Goal: Task Accomplishment & Management: Use online tool/utility

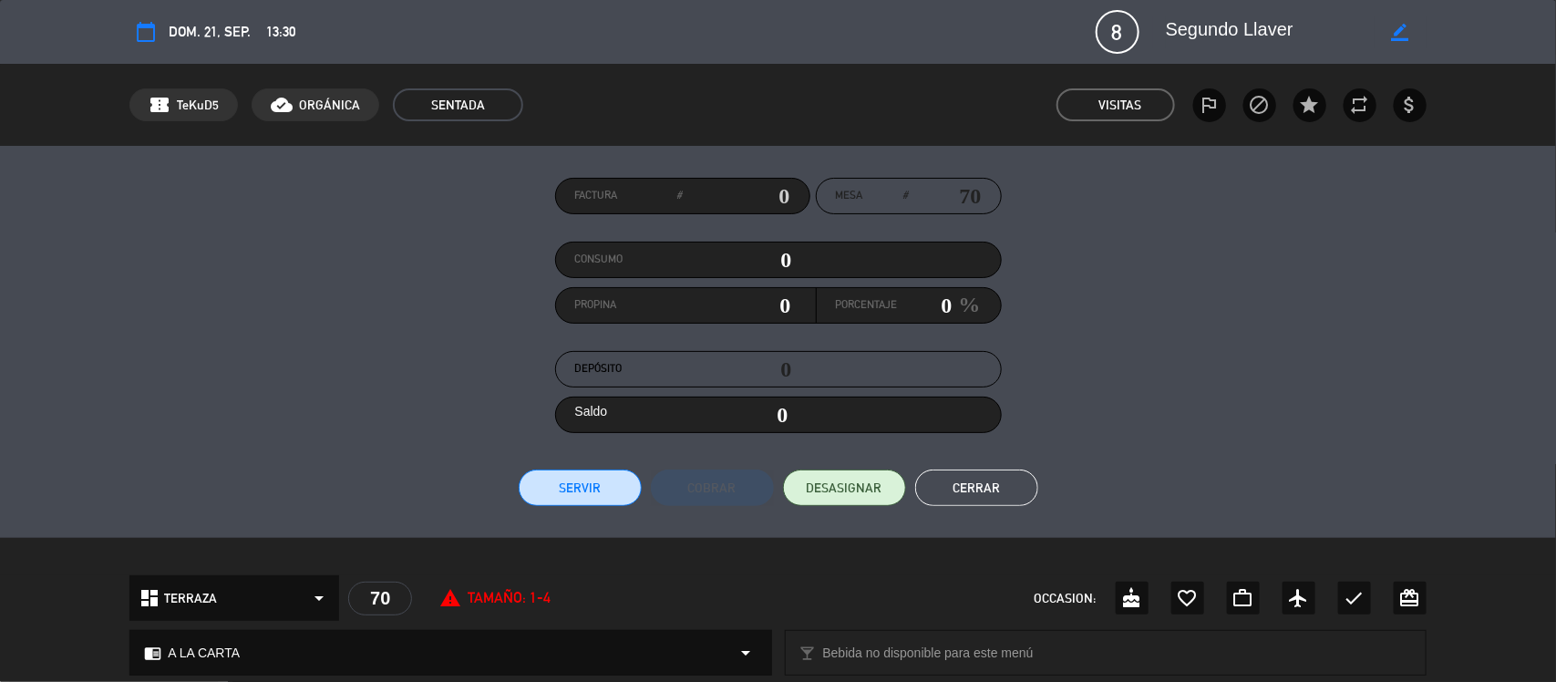
scroll to position [199, 0]
click at [957, 474] on button "Cerrar" at bounding box center [976, 488] width 123 height 36
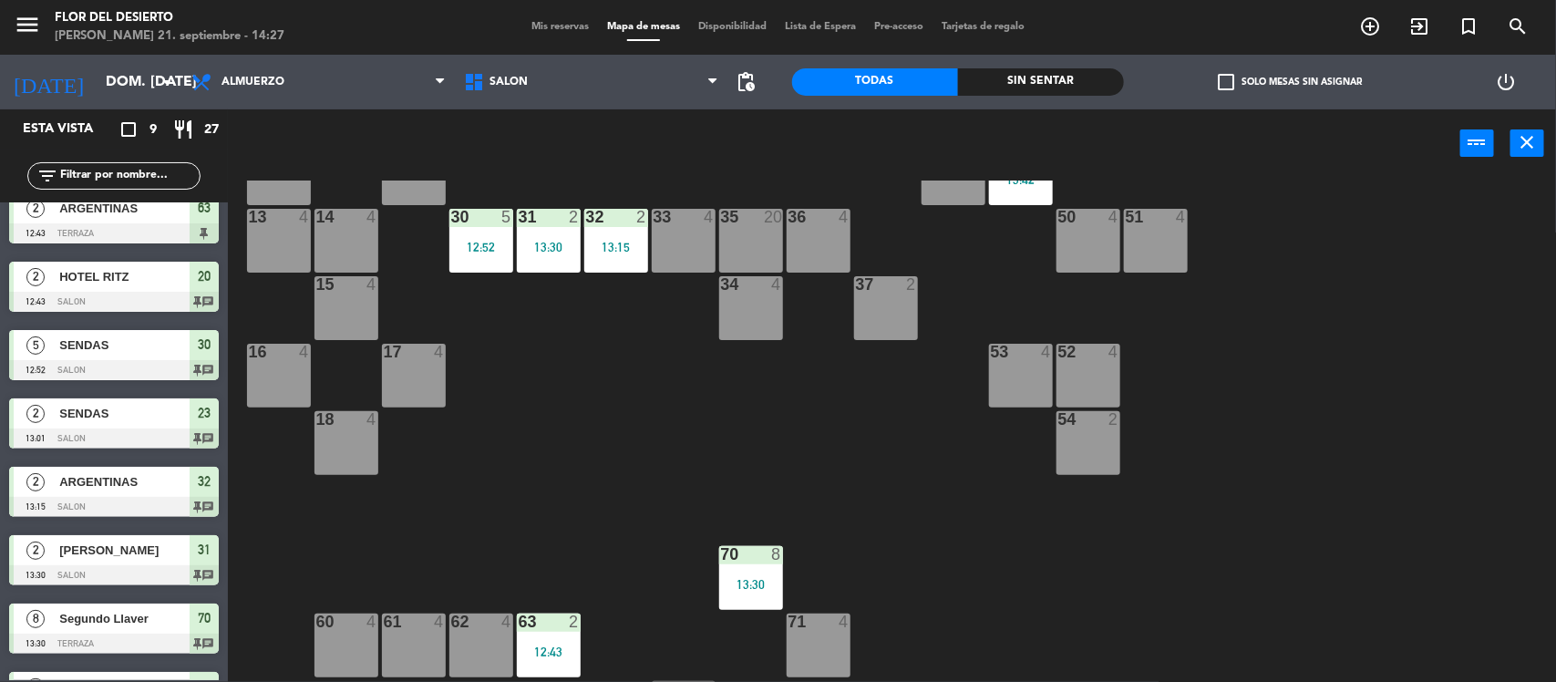
scroll to position [85, 0]
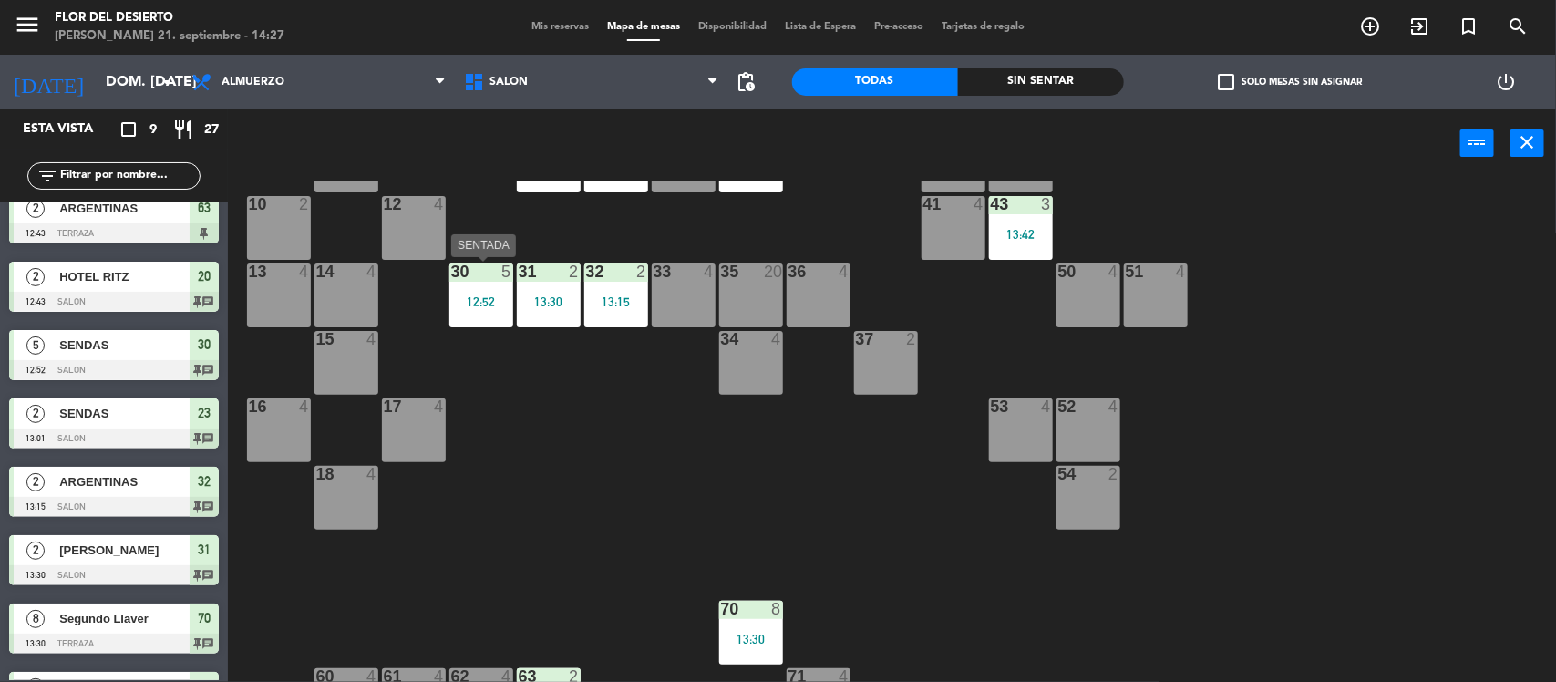
click at [471, 285] on div "30 5 12:52" at bounding box center [481, 295] width 64 height 64
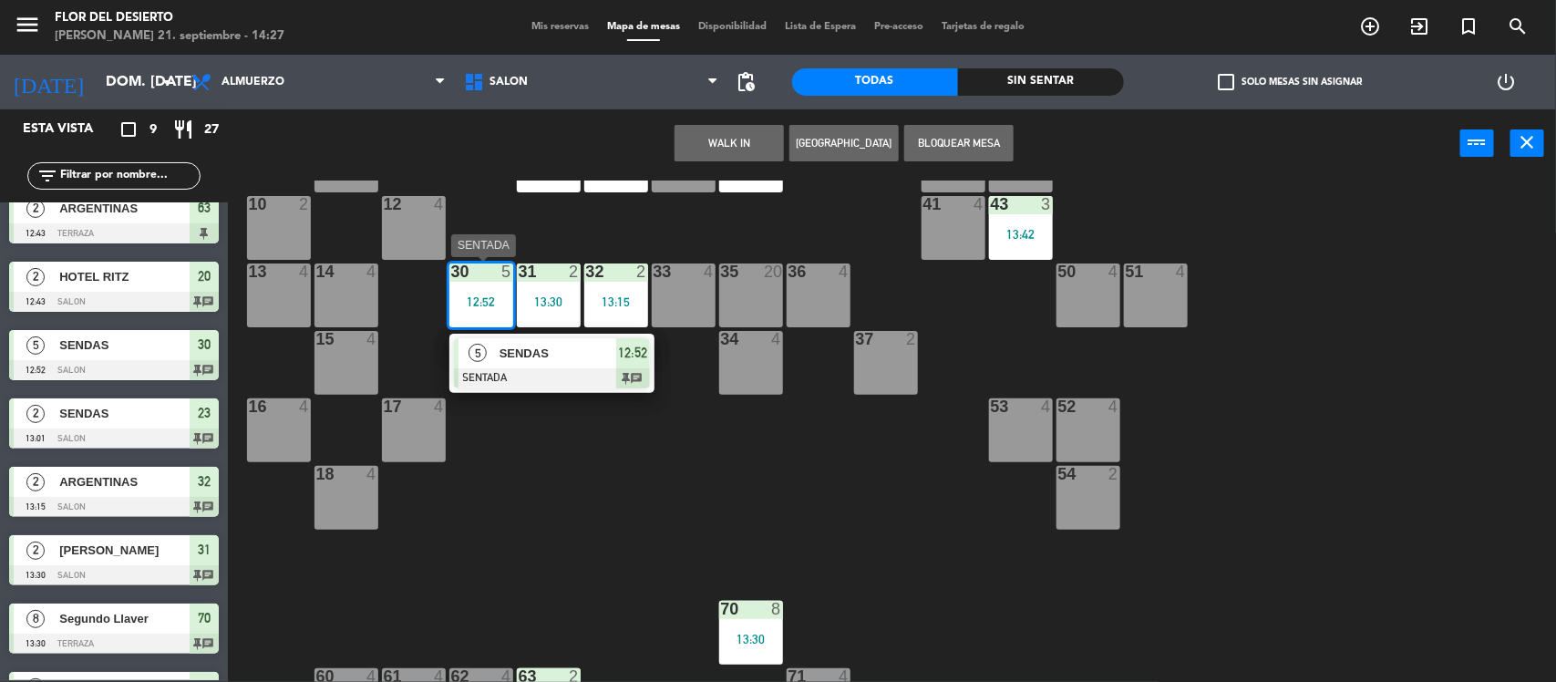
click at [559, 361] on span "SENDAS" at bounding box center [558, 353] width 117 height 19
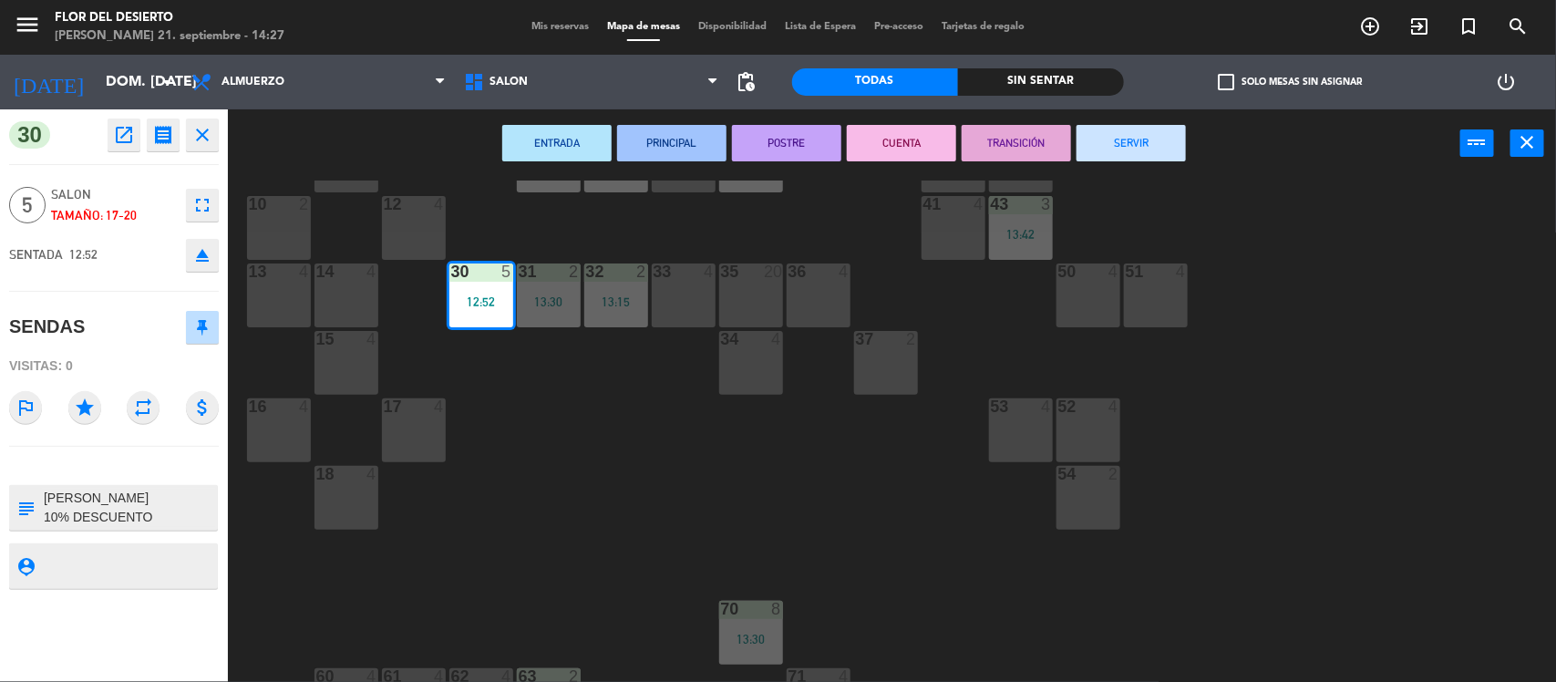
click at [1150, 133] on button "SERVIR" at bounding box center [1131, 143] width 109 height 36
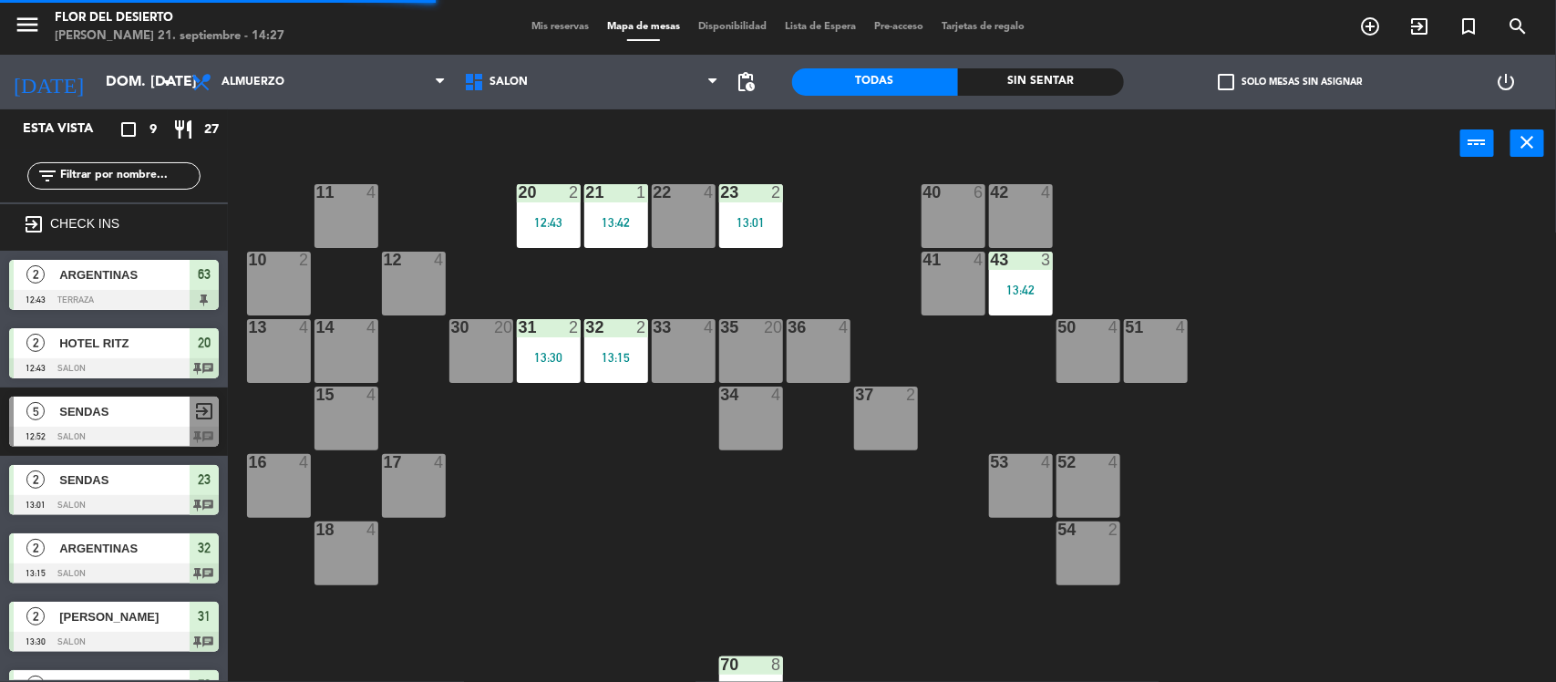
scroll to position [0, 0]
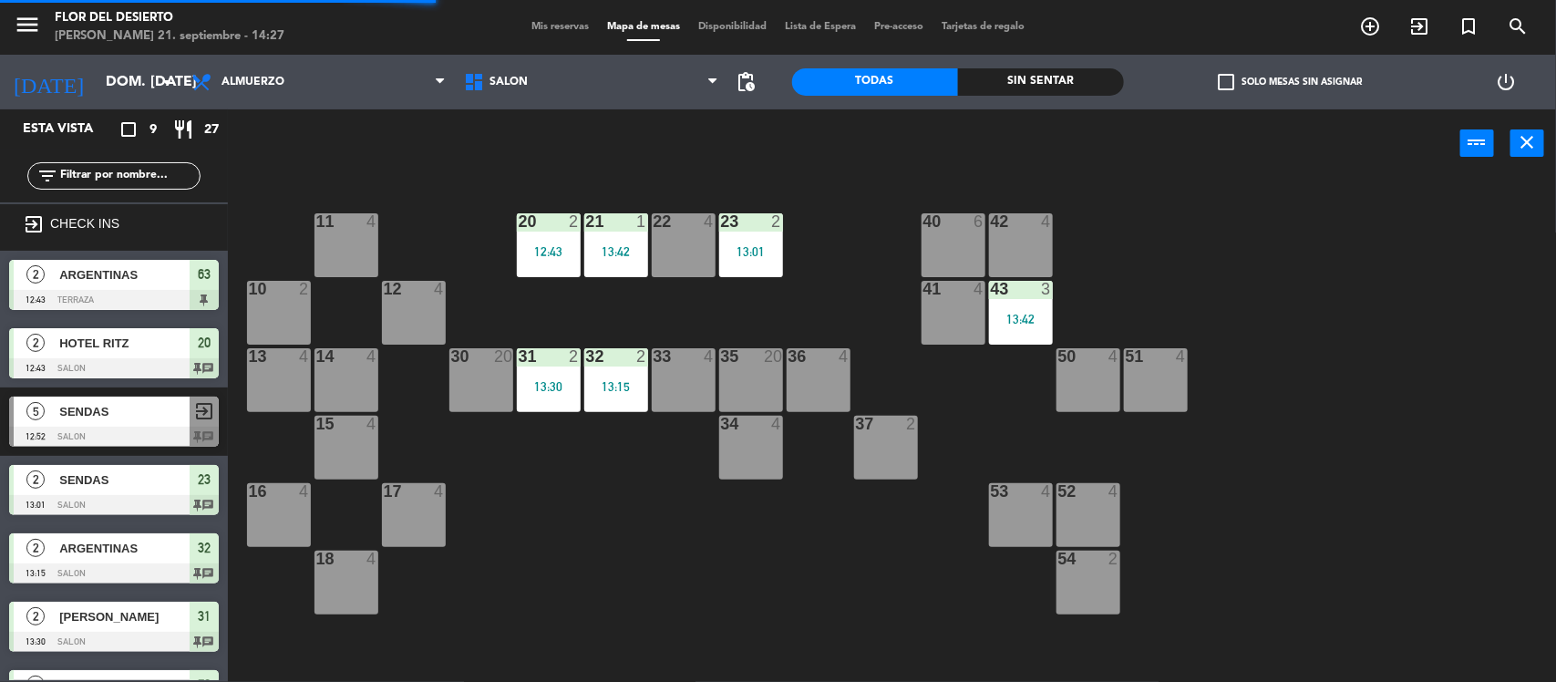
click at [568, 245] on div "12:43" at bounding box center [549, 251] width 64 height 13
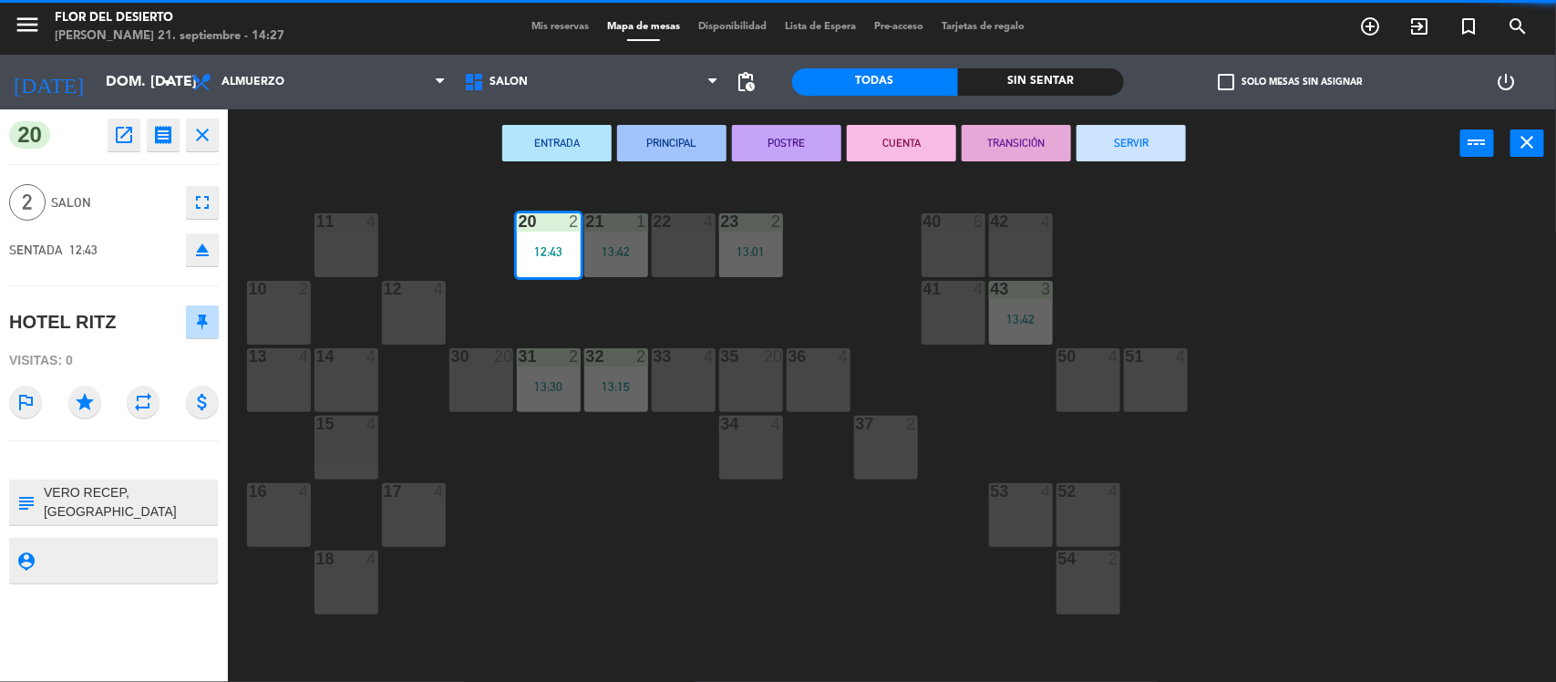
click at [1129, 139] on button "SERVIR" at bounding box center [1131, 143] width 109 height 36
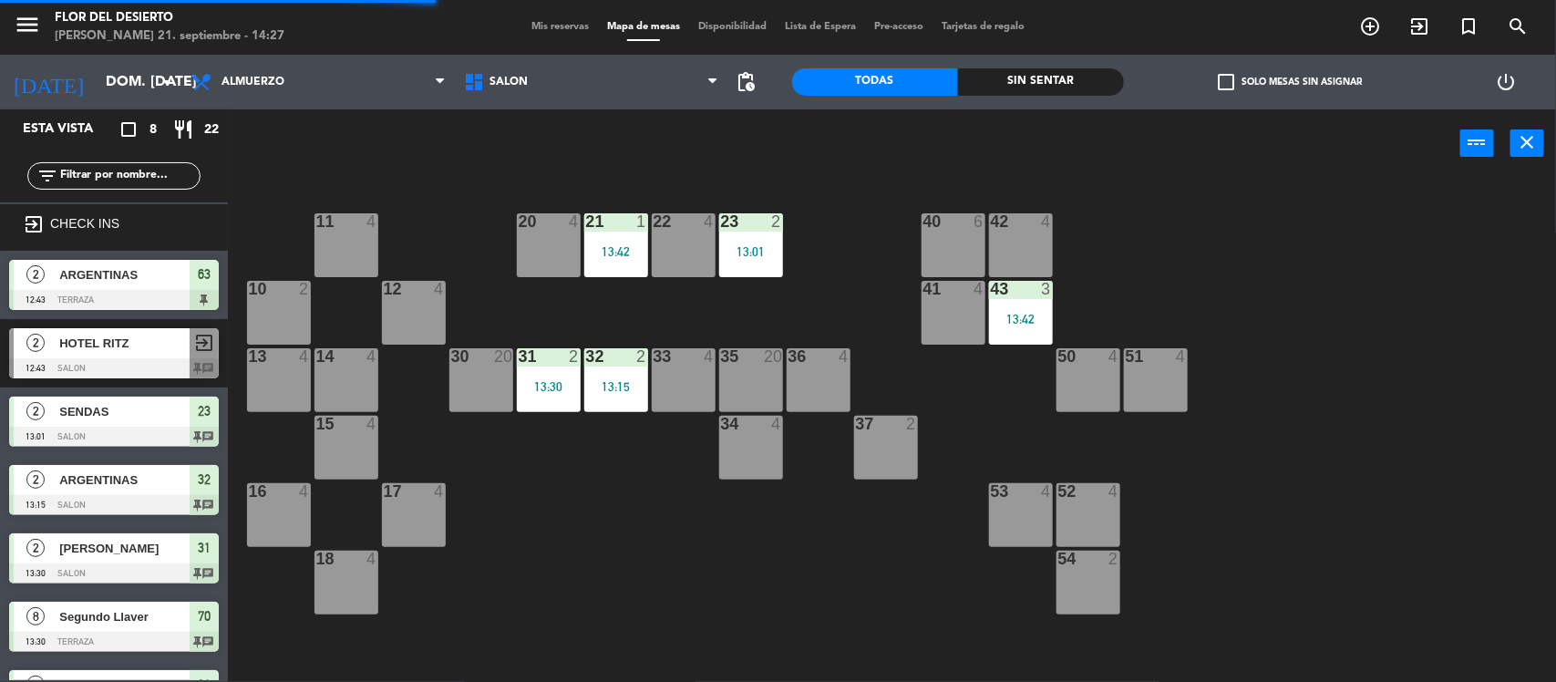
click at [274, 308] on div "10 2" at bounding box center [279, 313] width 64 height 64
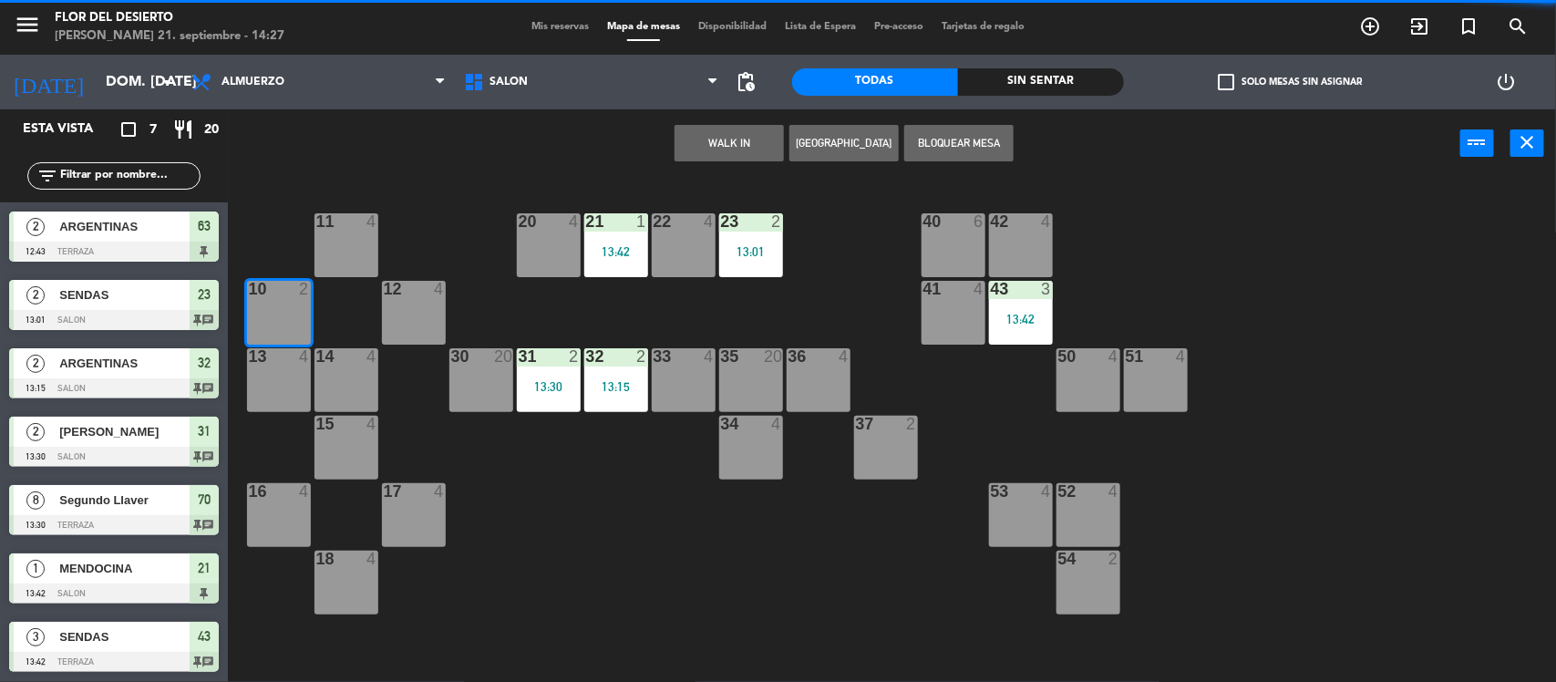
click at [752, 137] on button "WALK IN" at bounding box center [729, 143] width 109 height 36
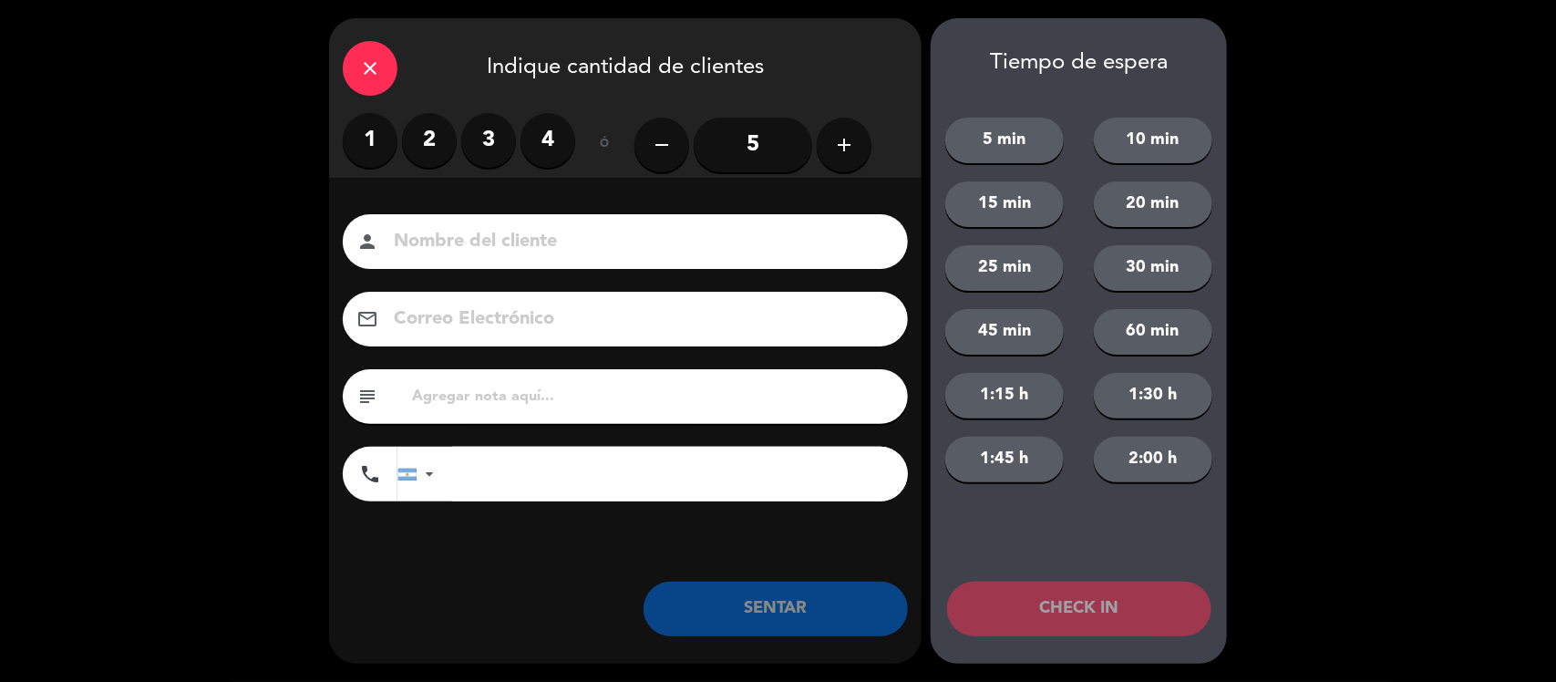
click at [375, 128] on label "1" at bounding box center [370, 140] width 55 height 55
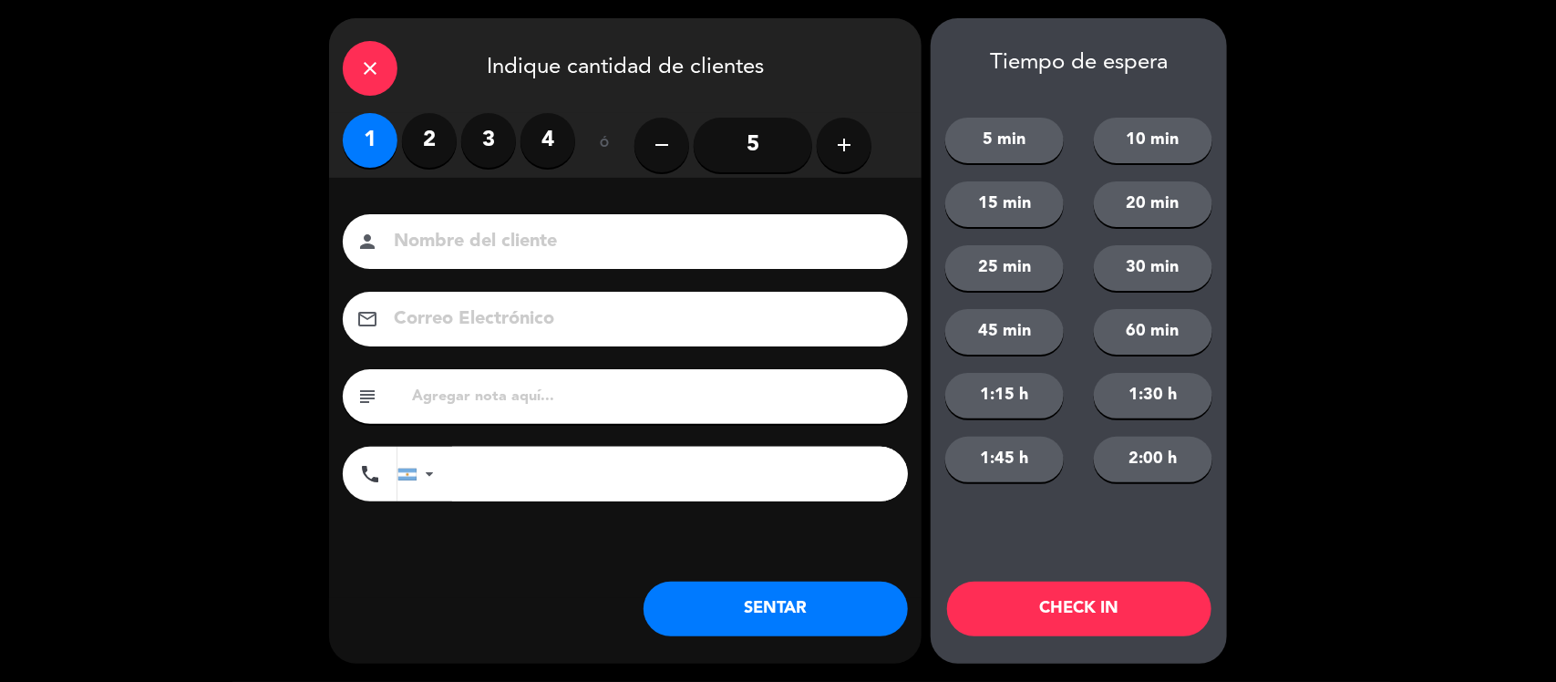
click at [476, 243] on input at bounding box center [638, 242] width 492 height 32
type input "argentino"
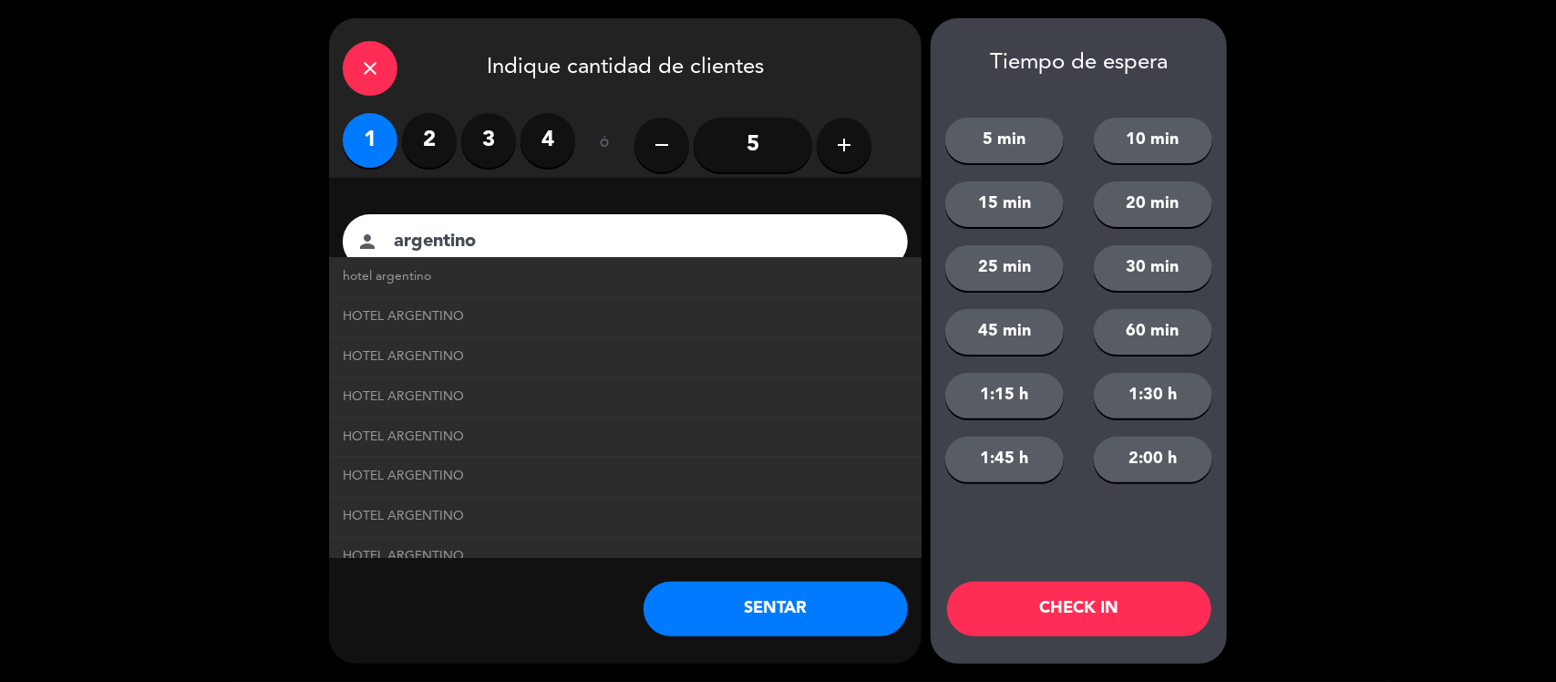
click at [721, 603] on button "SENTAR" at bounding box center [776, 609] width 264 height 55
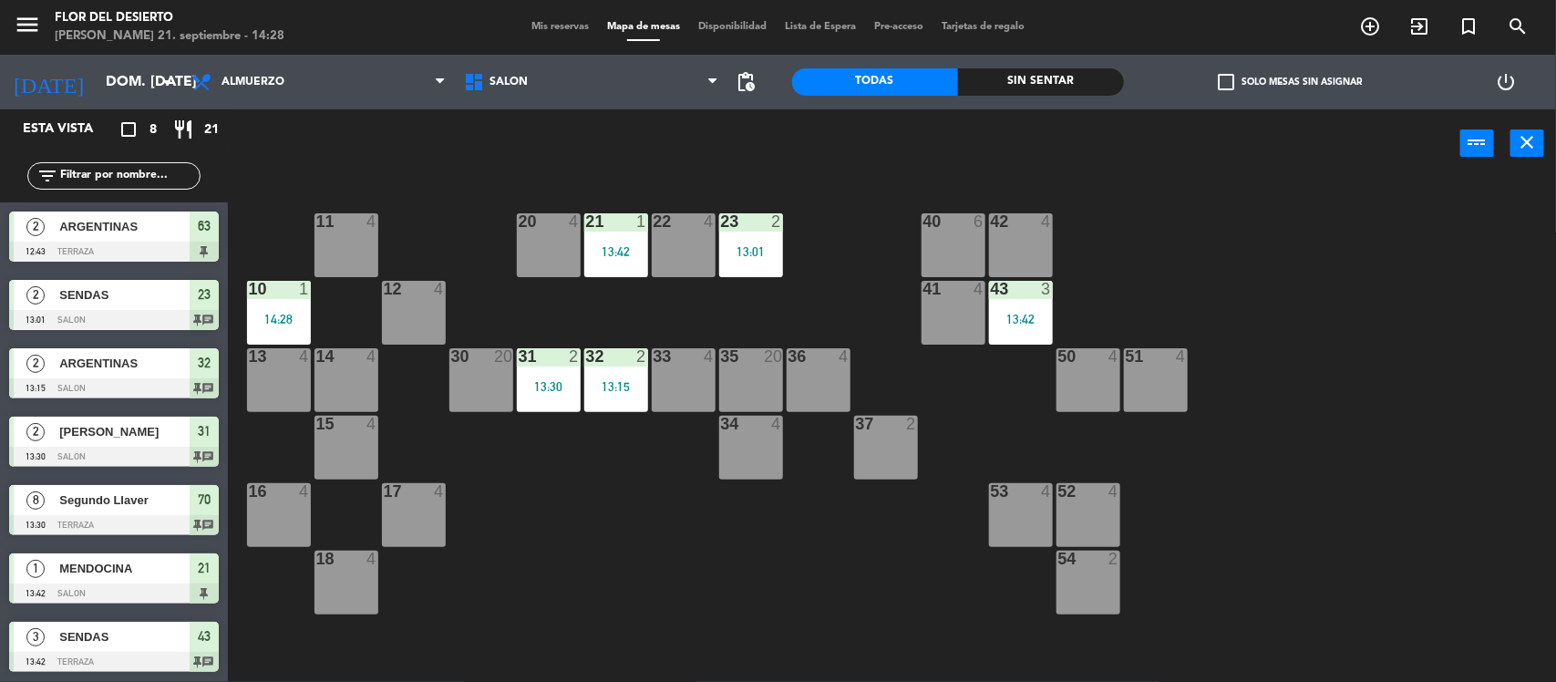
click at [530, 235] on div "20 4" at bounding box center [549, 245] width 64 height 64
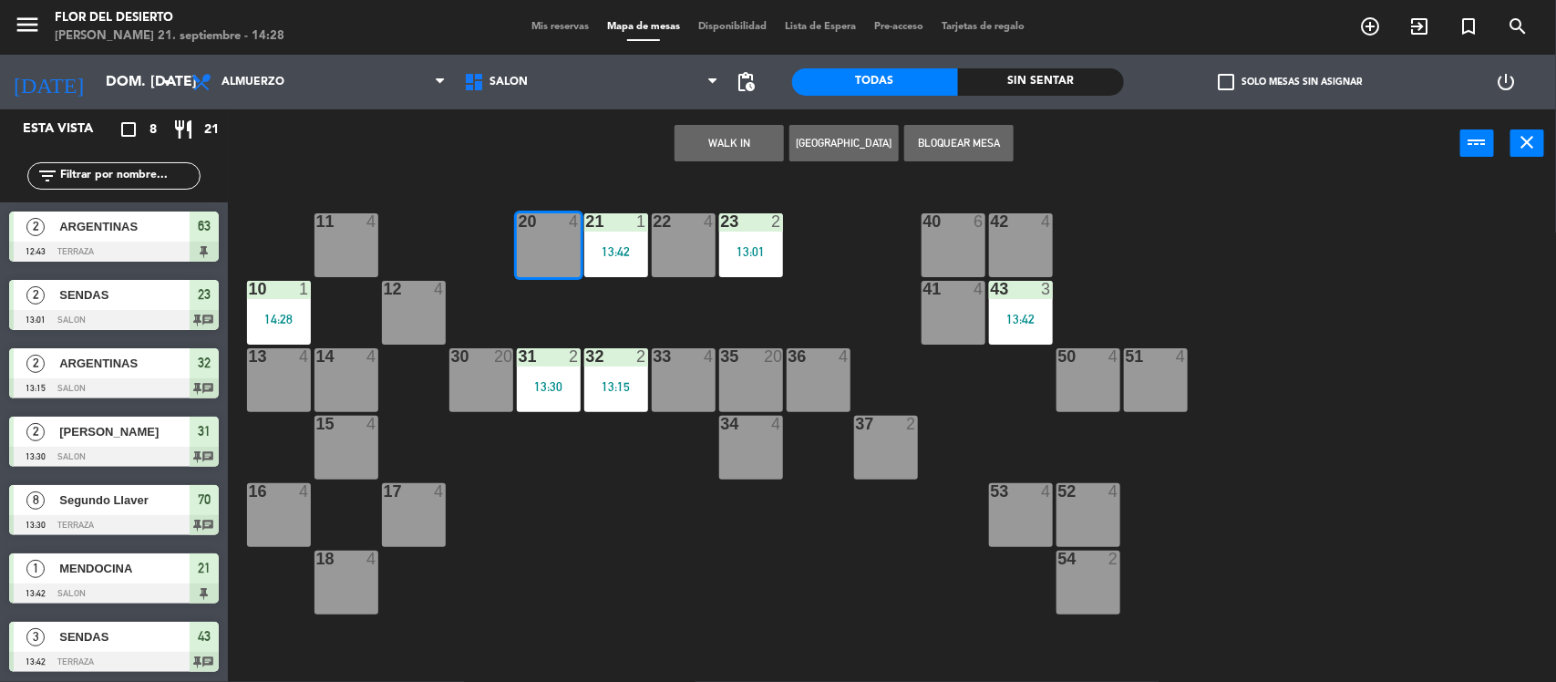
click at [720, 134] on button "WALK IN" at bounding box center [729, 143] width 109 height 36
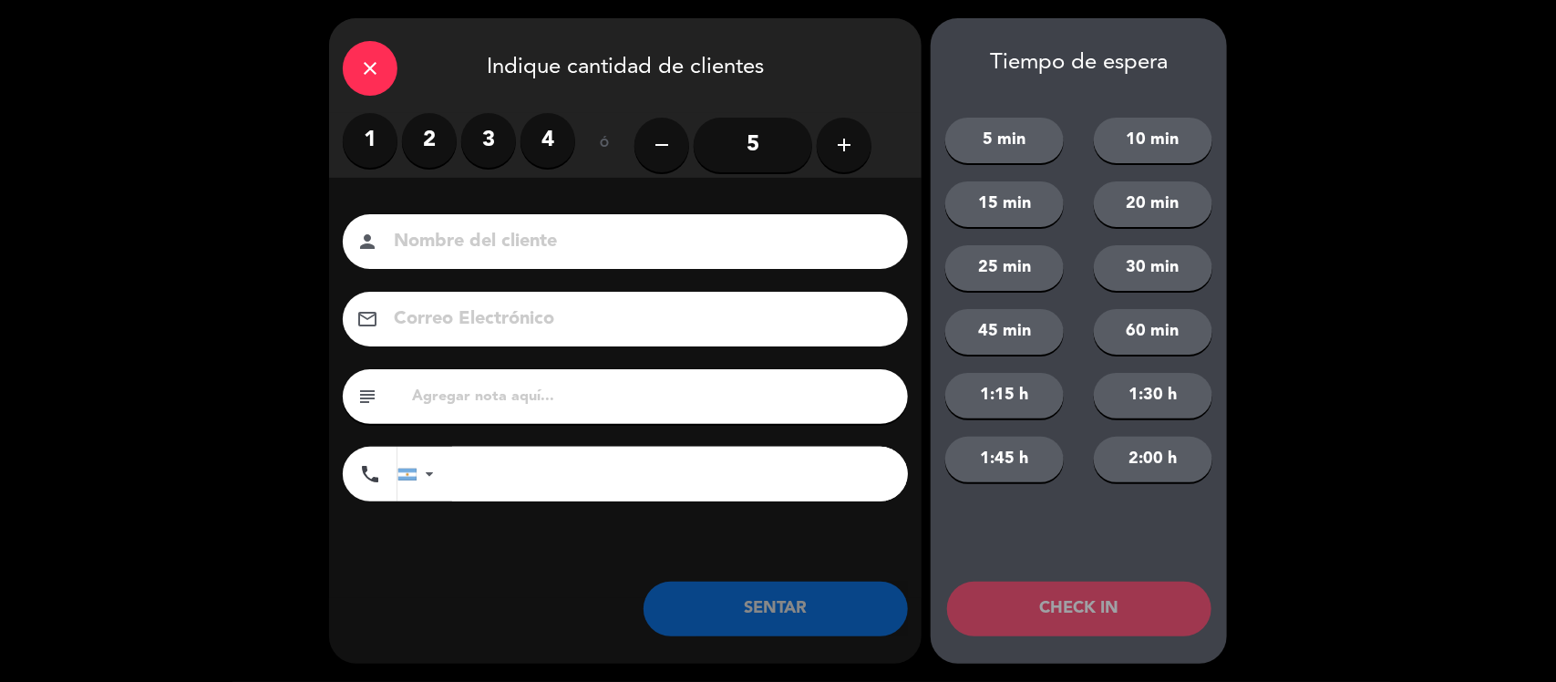
click at [417, 150] on label "2" at bounding box center [429, 140] width 55 height 55
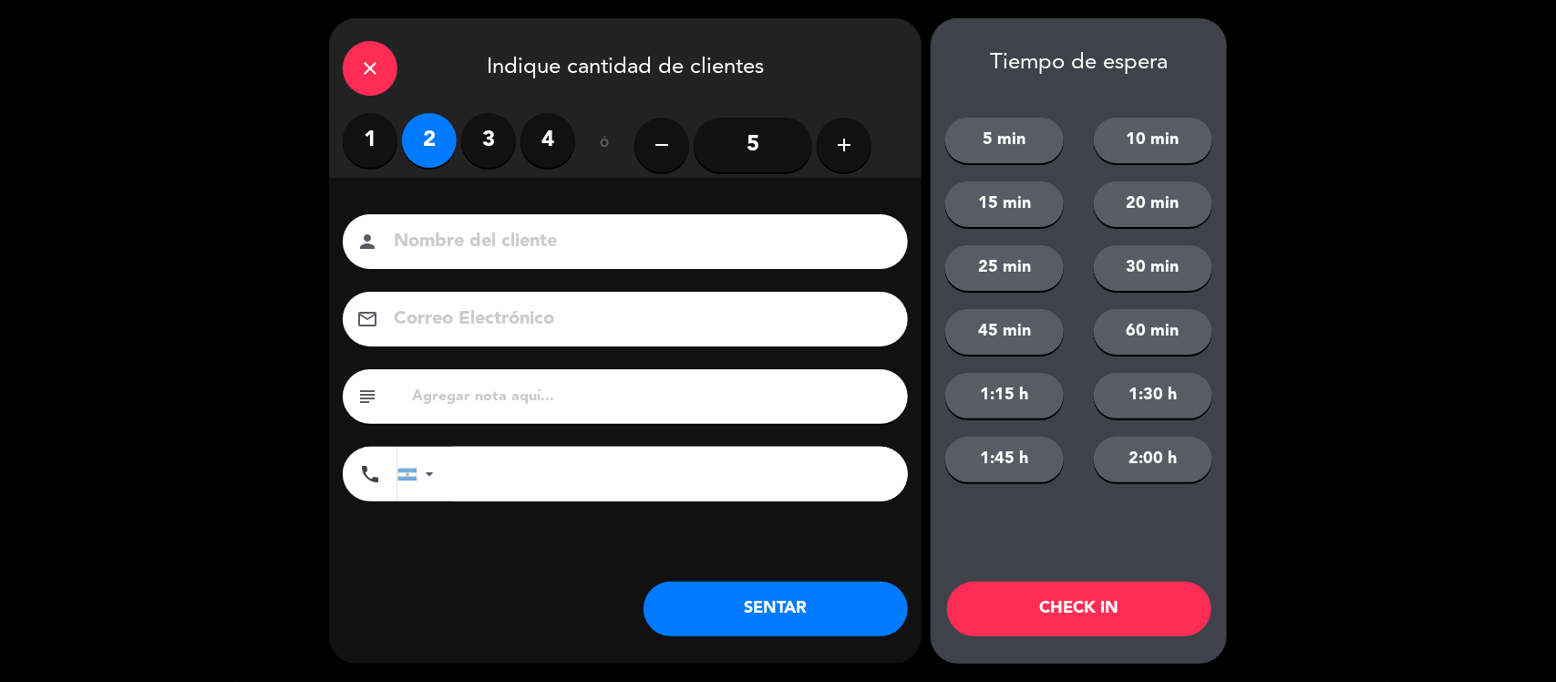
click at [499, 244] on input at bounding box center [638, 242] width 492 height 32
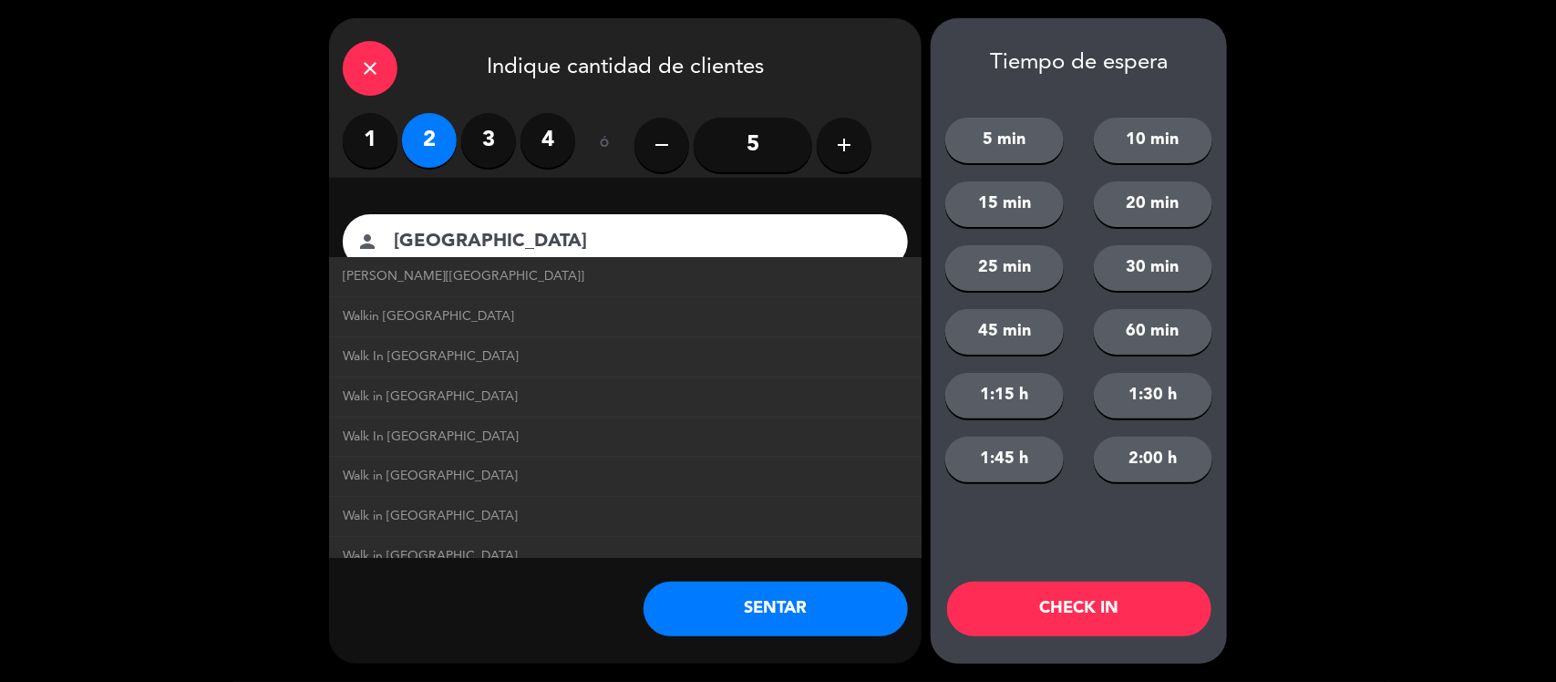
type input "[GEOGRAPHIC_DATA]"
click at [794, 608] on button "SENTAR" at bounding box center [776, 609] width 264 height 55
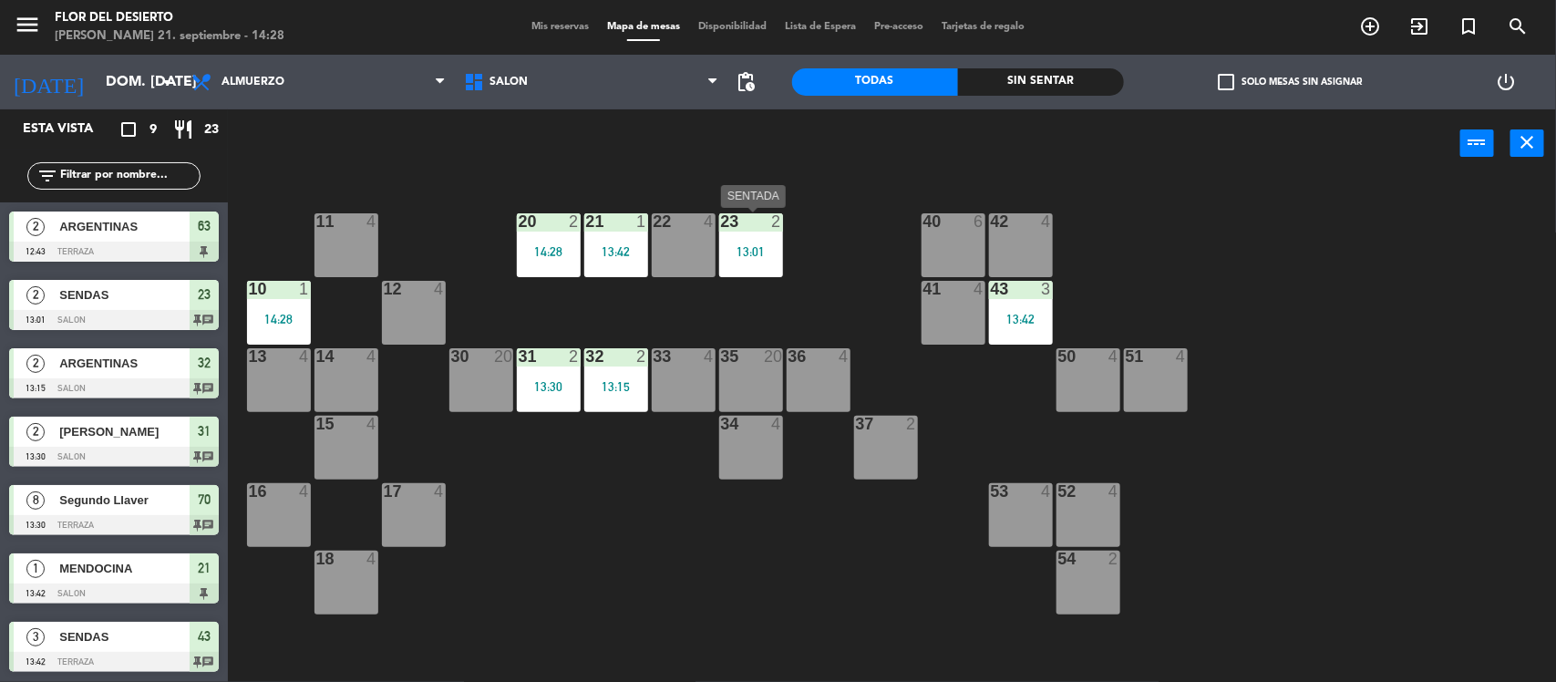
click at [767, 253] on div "13:01" at bounding box center [751, 251] width 64 height 13
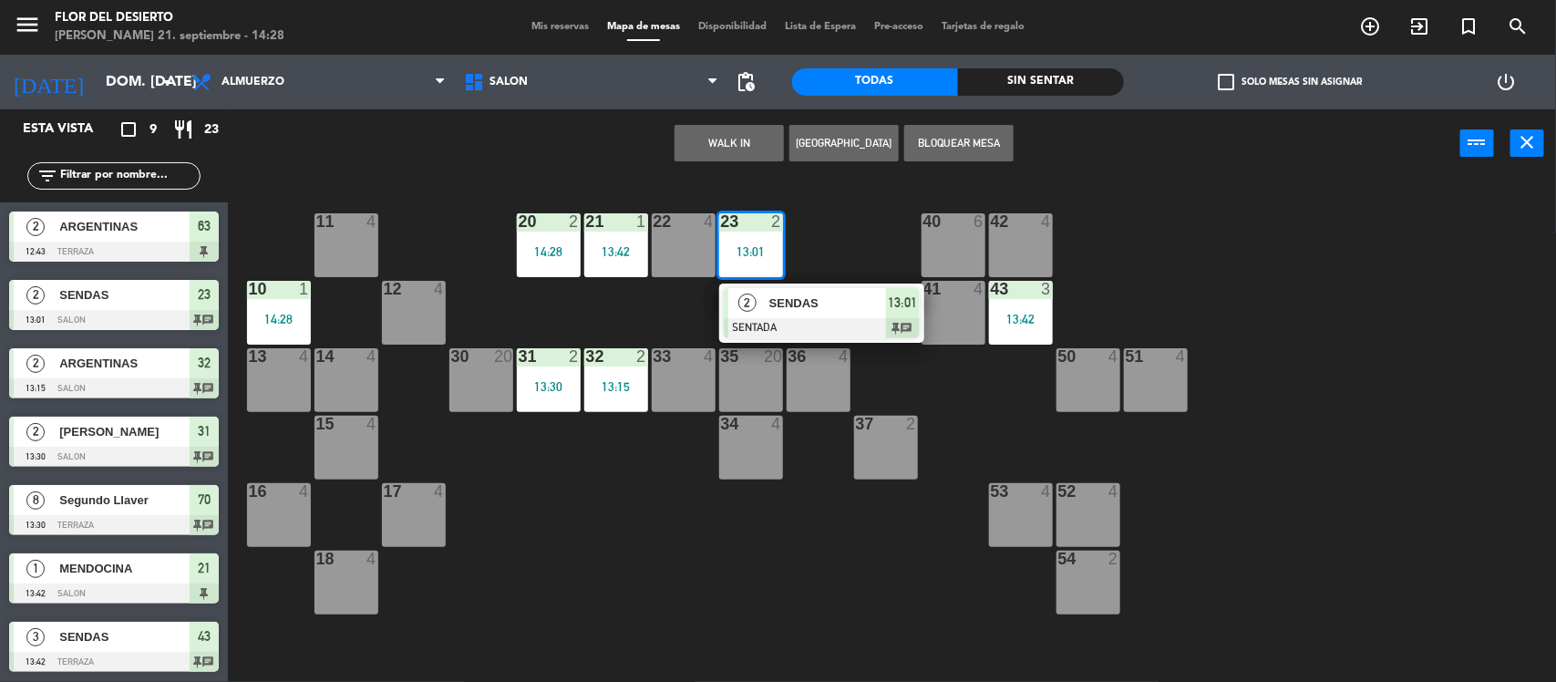
click at [794, 315] on div "SENDAS" at bounding box center [827, 303] width 119 height 30
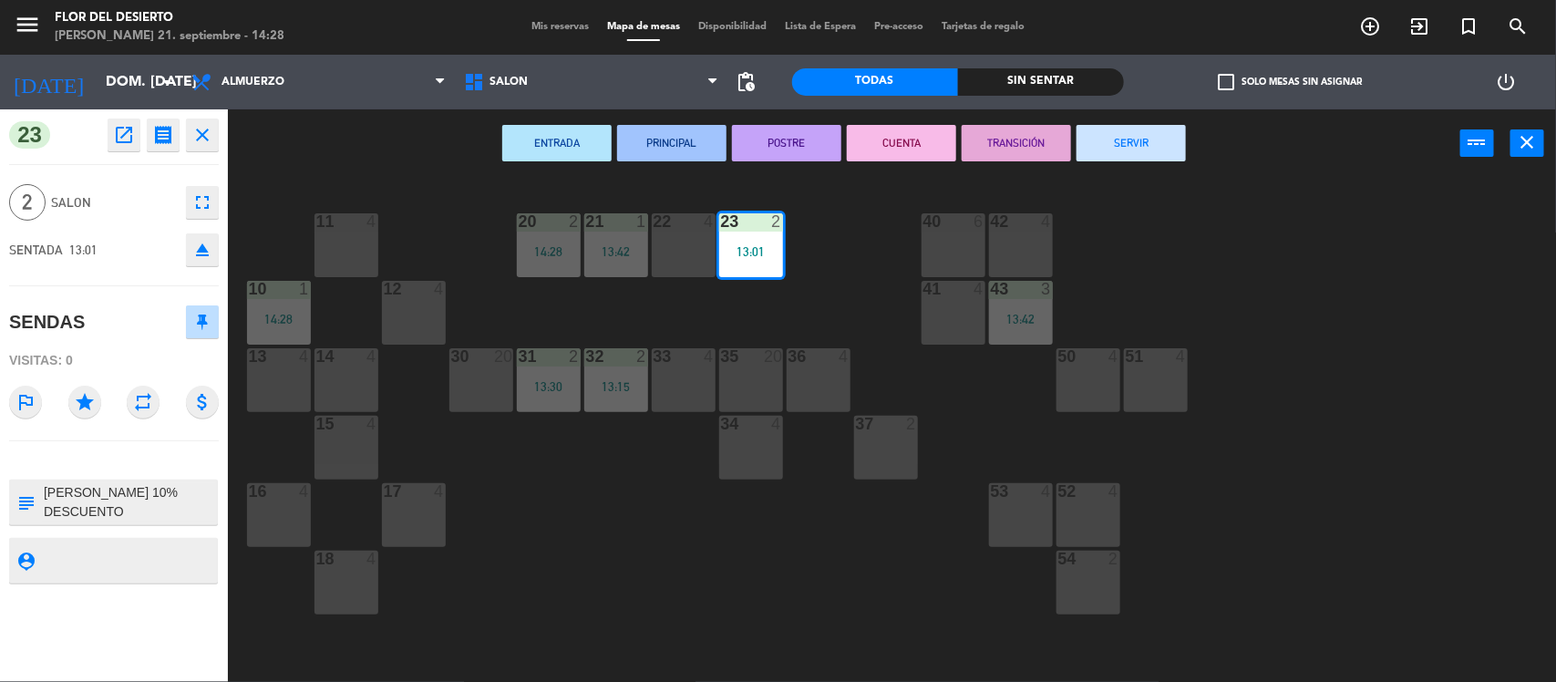
click at [1138, 146] on button "SERVIR" at bounding box center [1131, 143] width 109 height 36
